Goal: Task Accomplishment & Management: Manage account settings

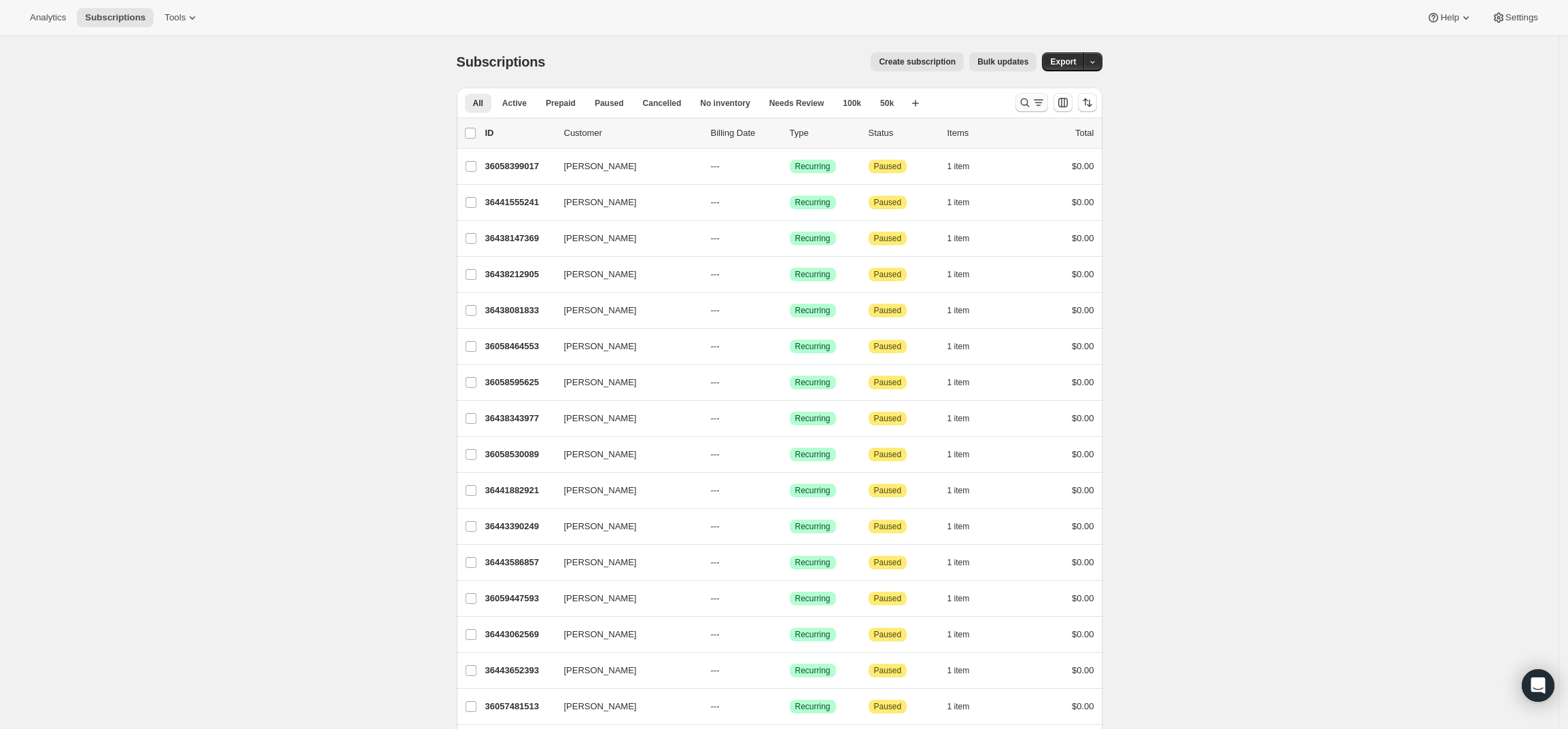
click at [1026, 94] on button "Search and filter results" at bounding box center [1032, 102] width 33 height 19
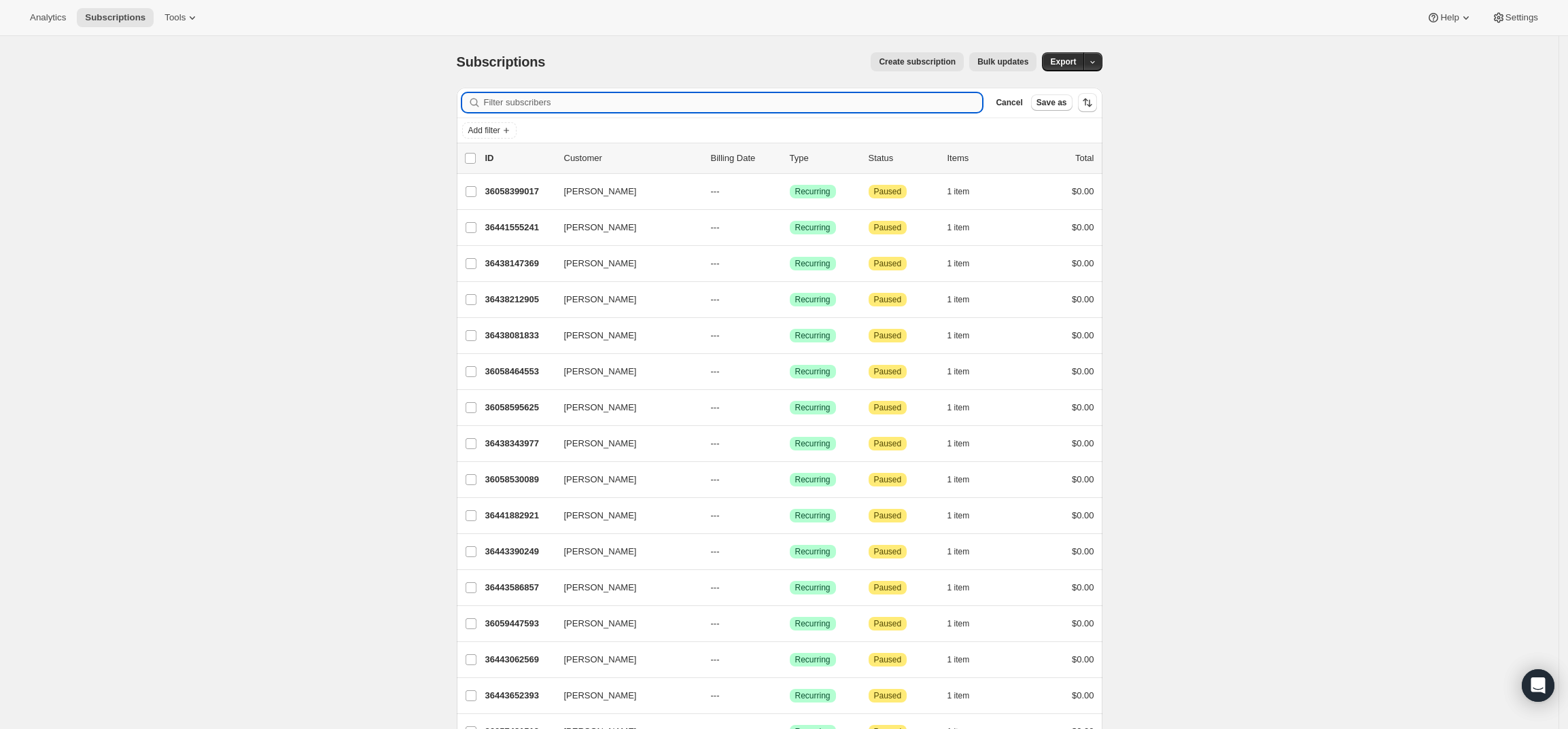
click at [621, 93] on input "Filter subscribers" at bounding box center [734, 102] width 499 height 19
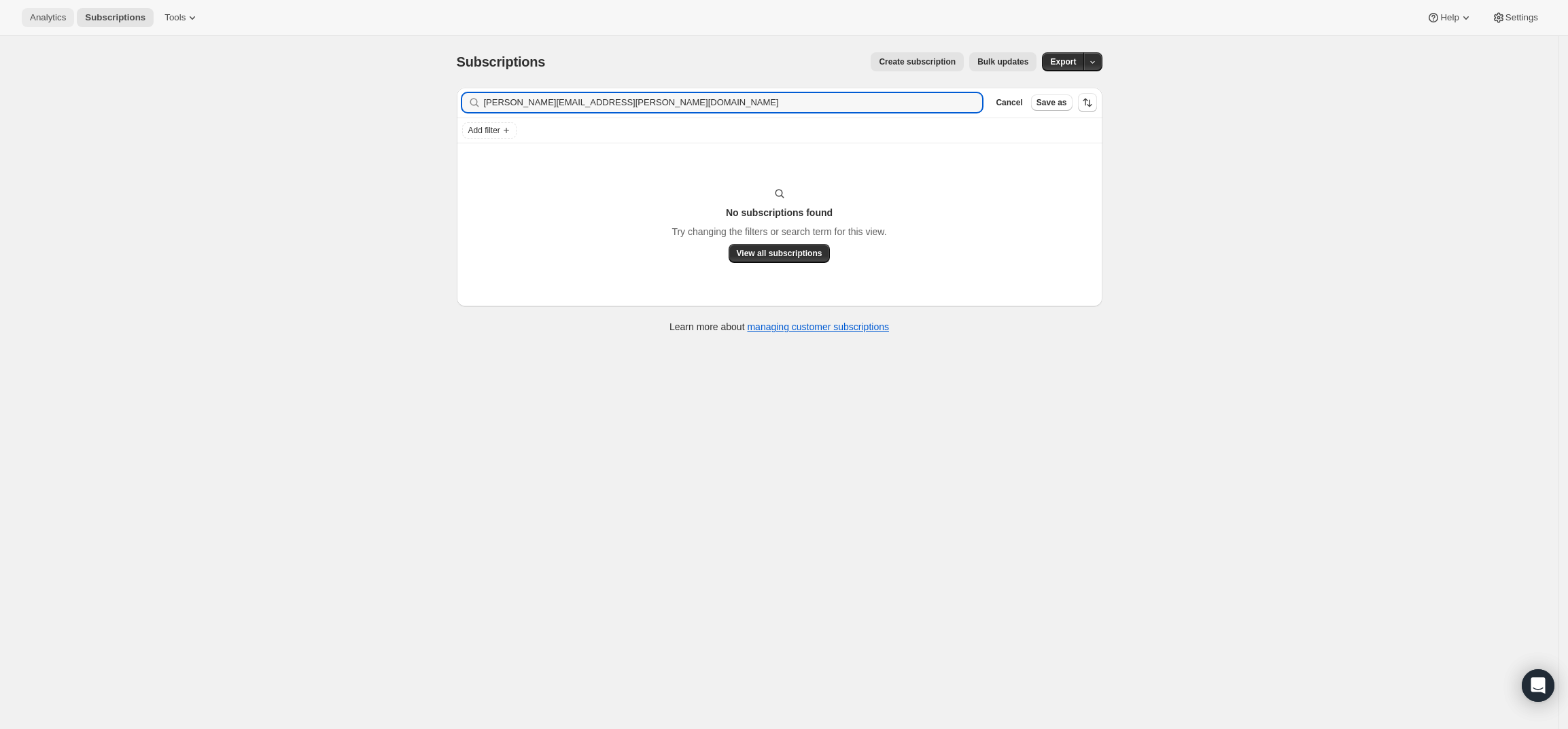
type input "[PERSON_NAME][EMAIL_ADDRESS][PERSON_NAME][DOMAIN_NAME]"
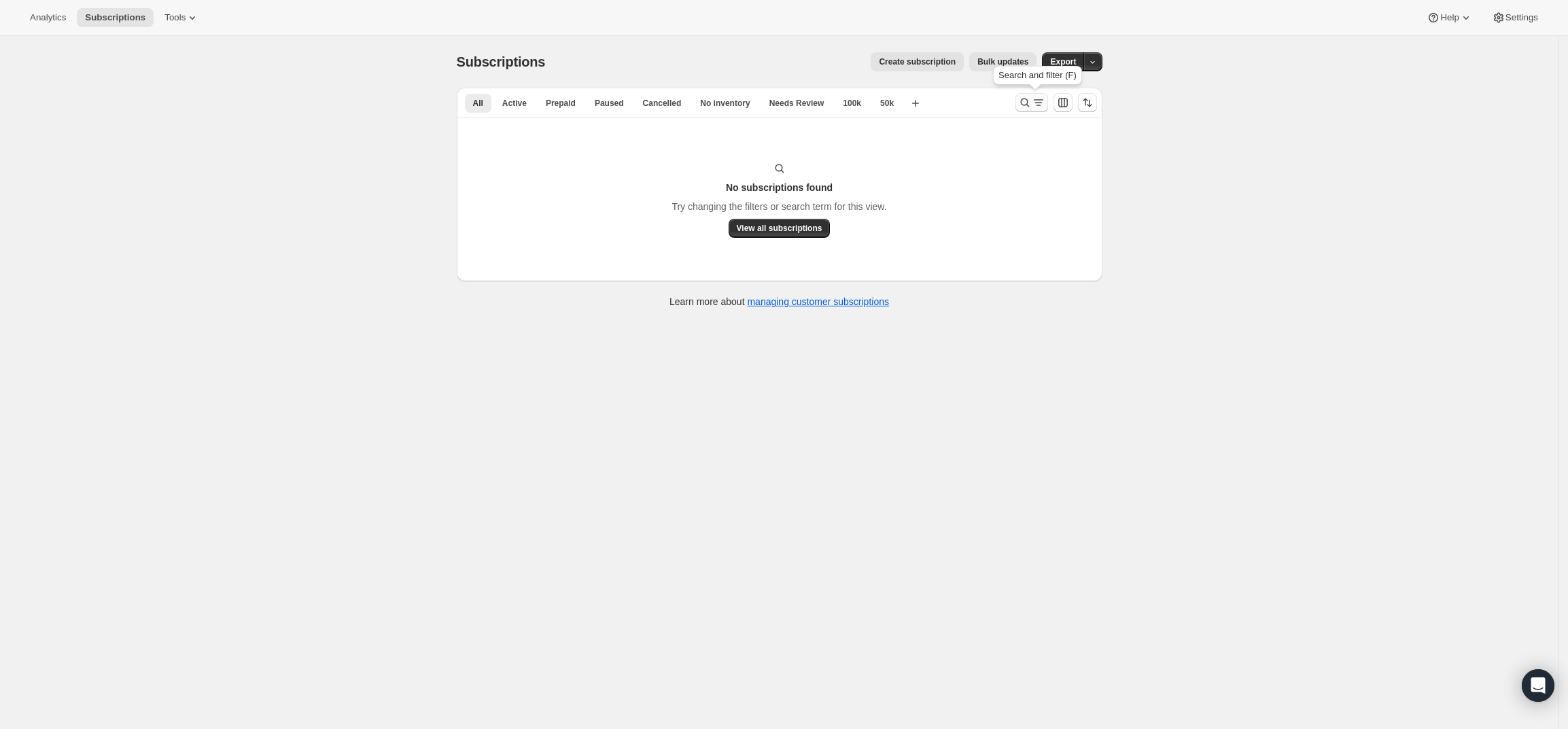
click at [1026, 100] on icon "Search and filter results" at bounding box center [1025, 102] width 14 height 14
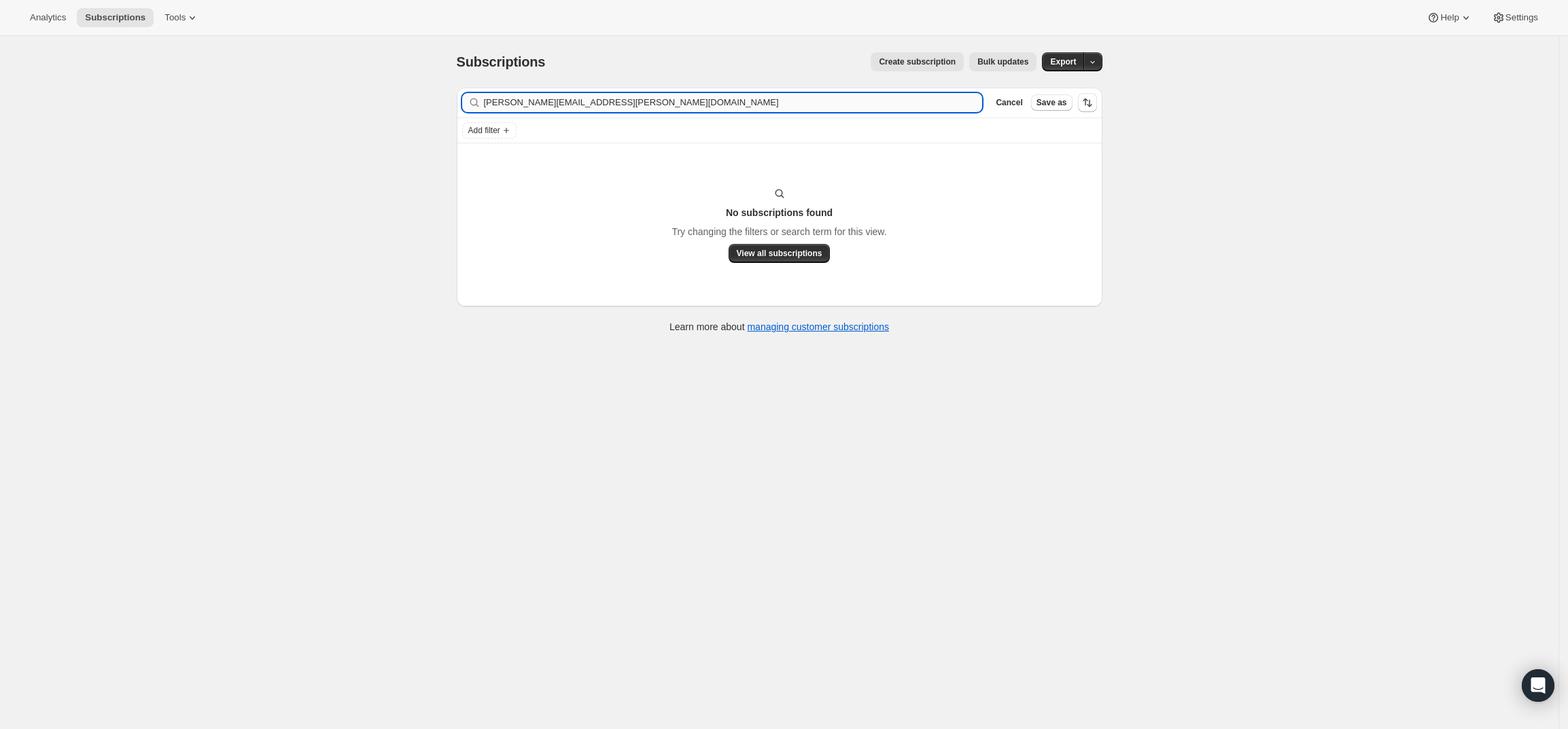
click at [658, 105] on input "[PERSON_NAME][EMAIL_ADDRESS][PERSON_NAME][DOMAIN_NAME]" at bounding box center [734, 102] width 499 height 19
drag, startPoint x: 505, startPoint y: 102, endPoint x: 437, endPoint y: 102, distance: 68.0
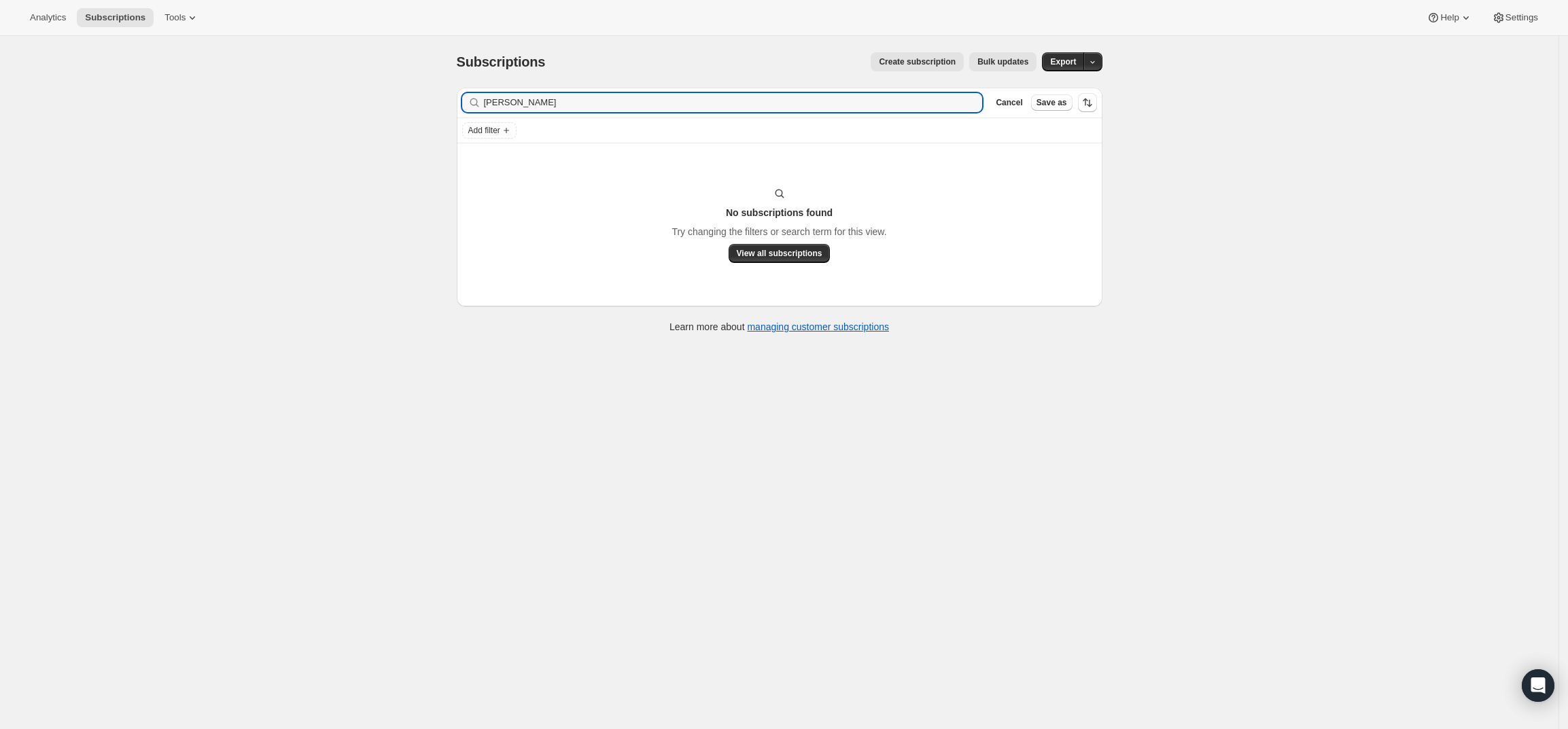
click at [437, 102] on div "Subscriptions. This page is ready Subscriptions Create subscription Bulk update…" at bounding box center [779, 400] width 1559 height 729
type input "Aghazarian"
